Goal: Obtain resource: Obtain resource

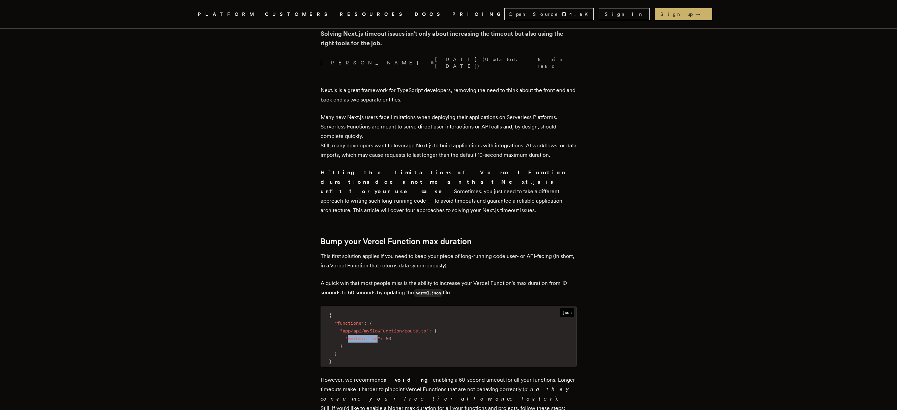
drag, startPoint x: 383, startPoint y: 323, endPoint x: 352, endPoint y: 323, distance: 31.3
click at [352, 336] on span ""maxDuration"" at bounding box center [362, 338] width 35 height 5
copy span "maxDuration"
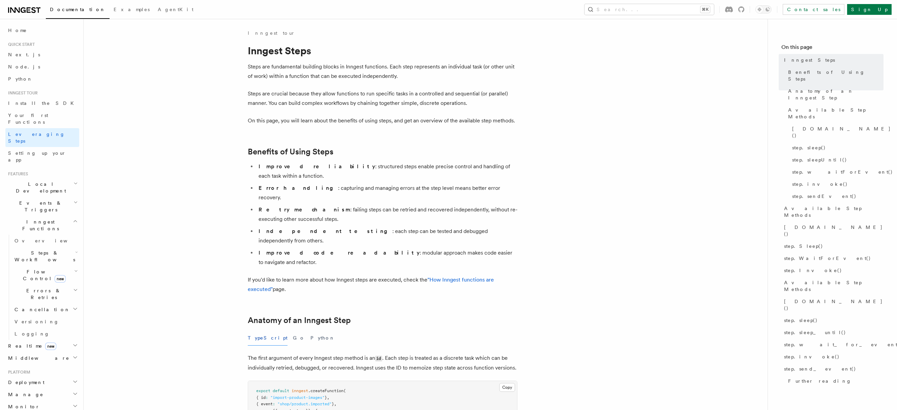
click at [420, 169] on li "Improved reliability : structured steps enable precise control and handling of …" at bounding box center [386, 171] width 261 height 19
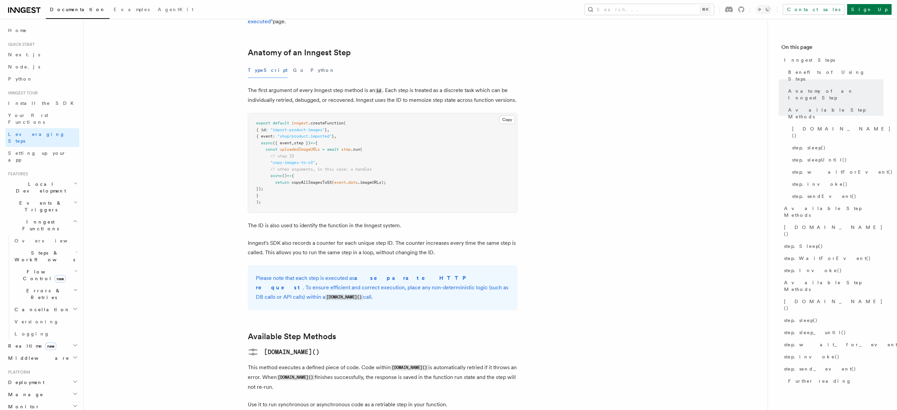
scroll to position [932, 0]
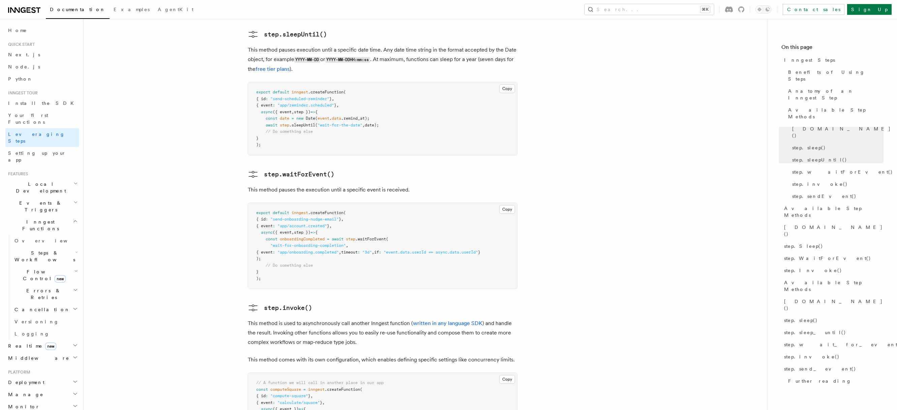
click at [386, 237] on span ".waitForEvent" at bounding box center [370, 239] width 31 height 5
click at [354, 237] on span "step" at bounding box center [350, 239] width 9 height 5
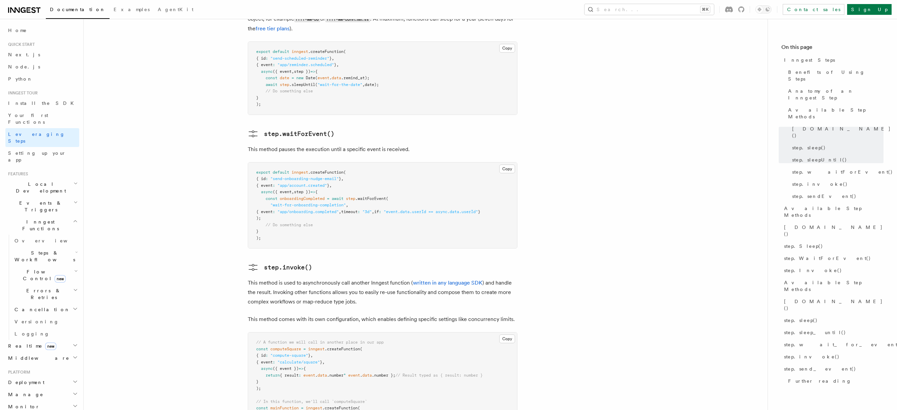
scroll to position [978, 0]
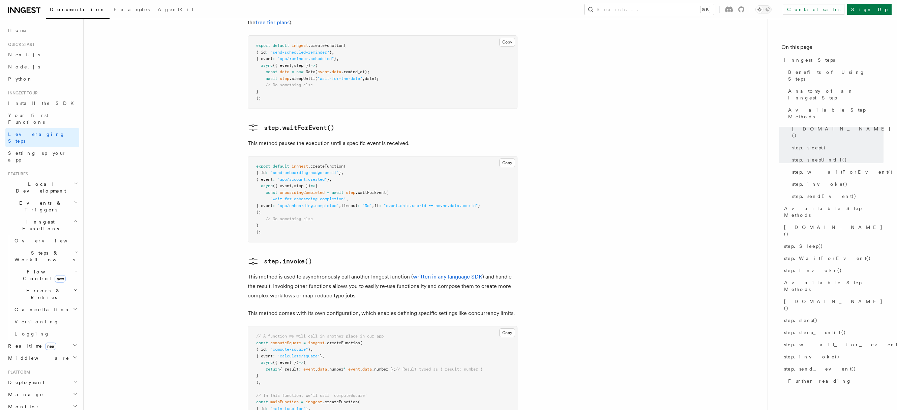
click at [357, 272] on p "This method is used to asynchronously call another Inngest function ( written i…" at bounding box center [383, 286] width 270 height 28
click at [349, 162] on pre "export default inngest .createFunction ( { id : "send-onboarding-nudge-email" }…" at bounding box center [382, 199] width 269 height 86
click at [381, 203] on span ":" at bounding box center [380, 205] width 2 height 5
click at [391, 203] on span "{ event : "app/onboarding.completed" , timeout : "3d" , if : "event.data.userId…" at bounding box center [368, 205] width 224 height 5
drag, startPoint x: 392, startPoint y: 158, endPoint x: 359, endPoint y: 158, distance: 32.4
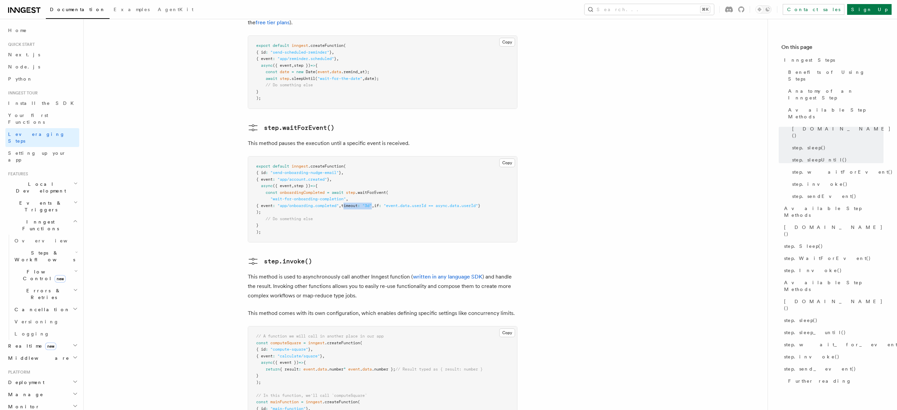
click at [359, 203] on span "{ event : "app/onboarding.completed" , timeout : "3d" , if : "event.data.userId…" at bounding box center [368, 205] width 224 height 5
copy span "timeout : "3d""
click at [504, 158] on button "Copy Copied" at bounding box center [507, 162] width 16 height 9
